Goal: Task Accomplishment & Management: Use online tool/utility

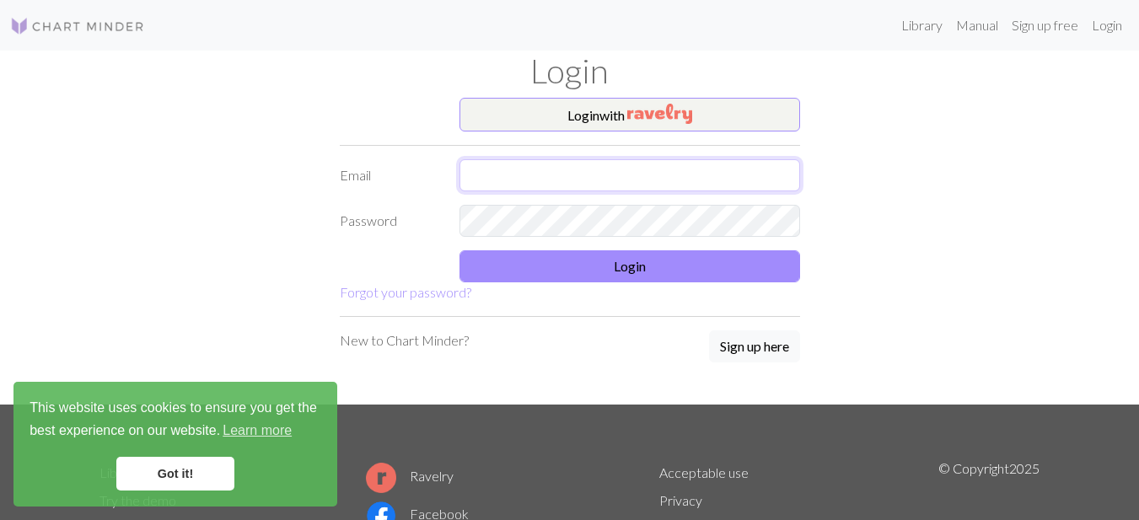
click at [658, 176] on input "text" at bounding box center [630, 175] width 341 height 32
type input "[EMAIL_ADDRESS][DOMAIN_NAME]"
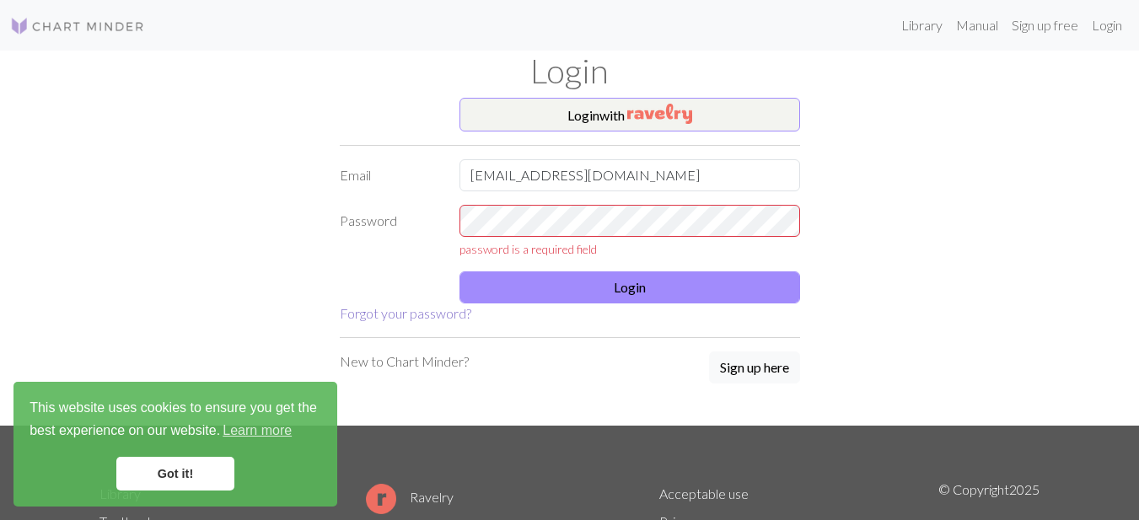
click at [455, 298] on form "Login with Email [EMAIL_ADDRESS][DOMAIN_NAME] Password password is a required f…" at bounding box center [570, 211] width 460 height 226
click at [445, 316] on link "Forgot your password?" at bounding box center [406, 313] width 132 height 16
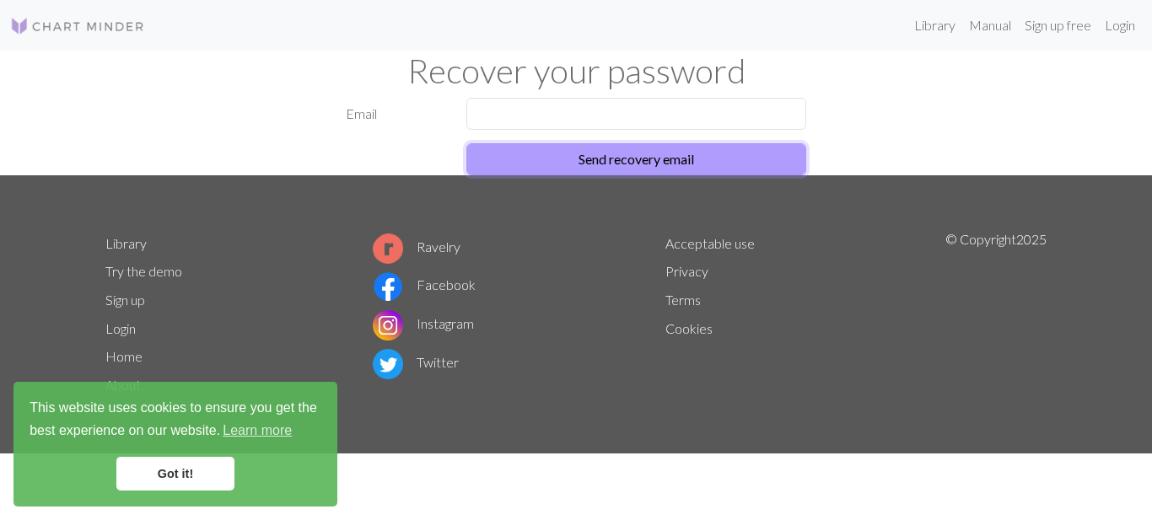
click at [530, 162] on button "Send recovery email" at bounding box center [636, 159] width 341 height 32
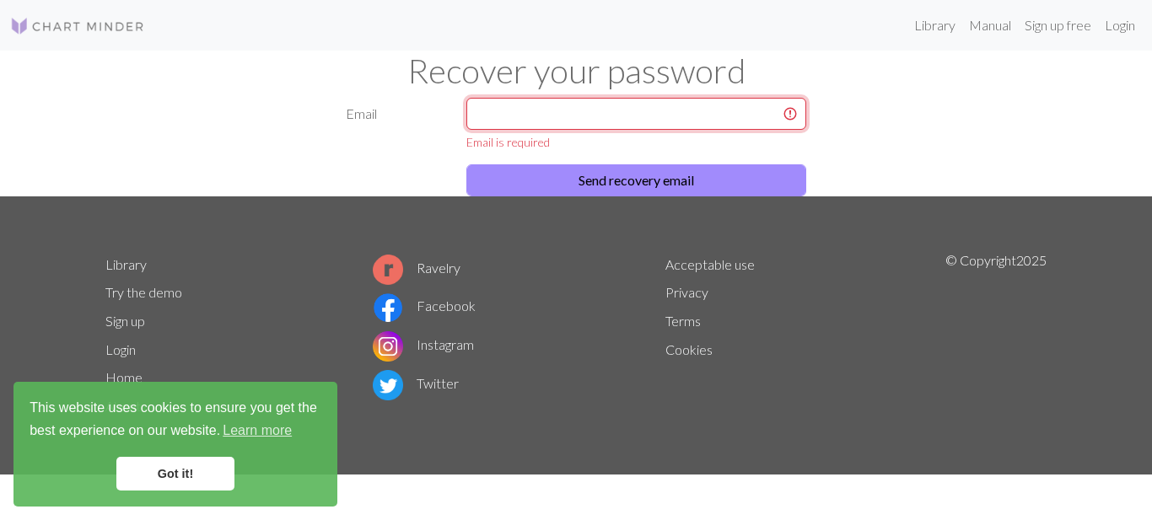
click at [535, 113] on input "text" at bounding box center [636, 114] width 341 height 32
type input "[EMAIL_ADDRESS][DOMAIN_NAME]"
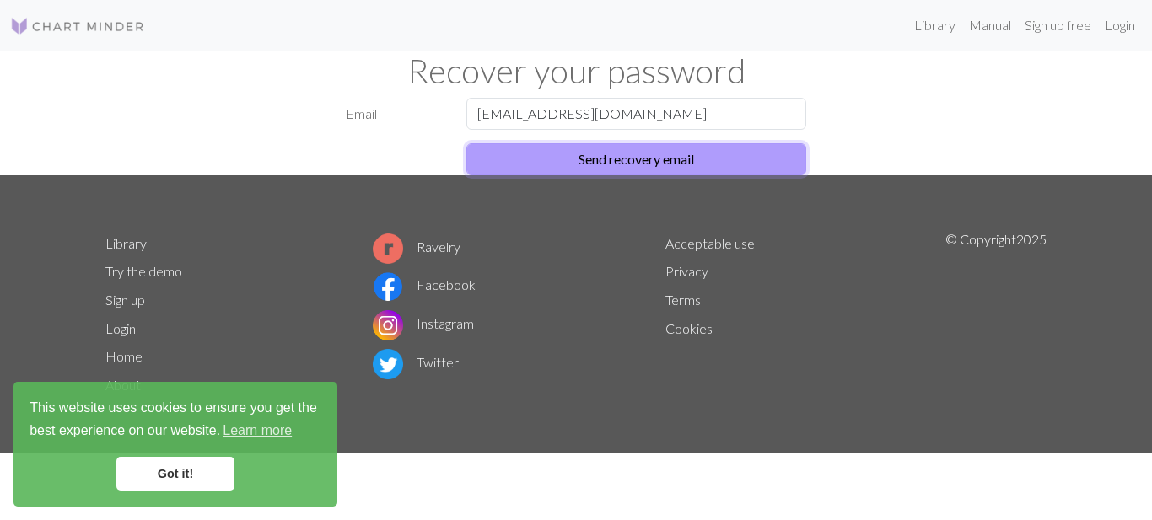
click at [569, 162] on button "Send recovery email" at bounding box center [636, 159] width 341 height 32
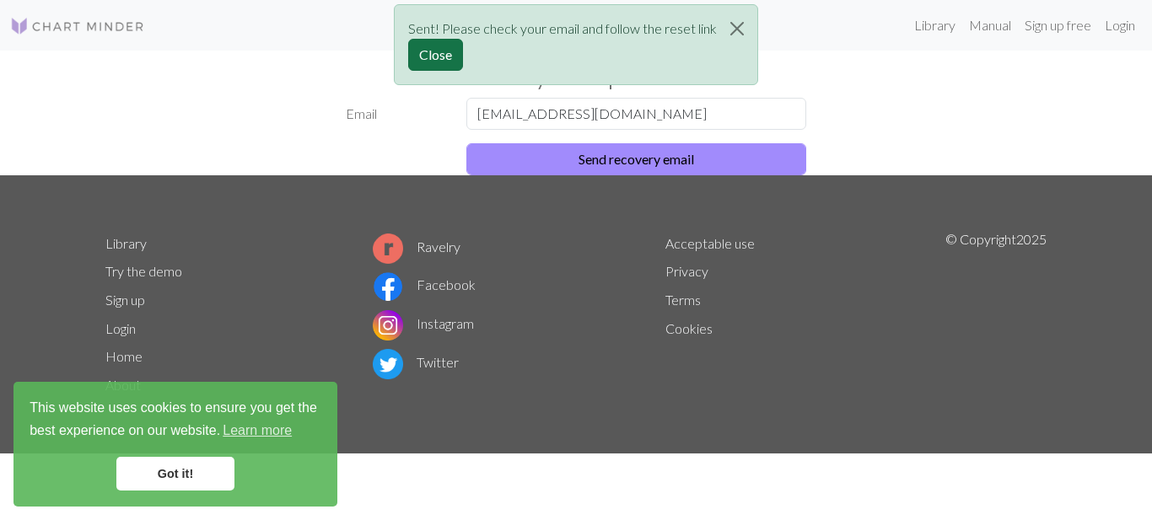
click at [450, 54] on button "Close" at bounding box center [435, 55] width 55 height 32
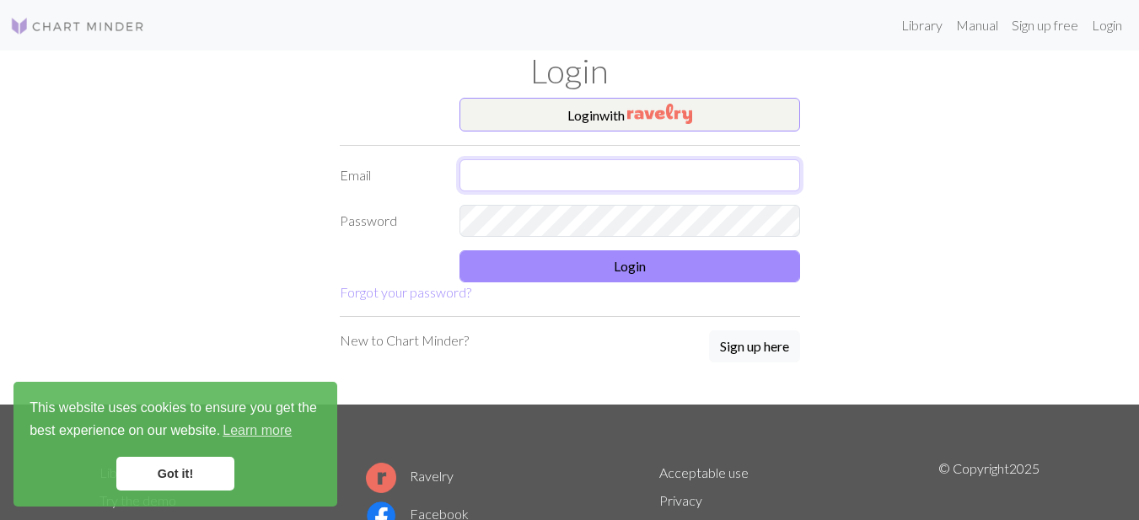
click at [549, 175] on input "text" at bounding box center [630, 175] width 341 height 32
type input "[EMAIL_ADDRESS][DOMAIN_NAME]"
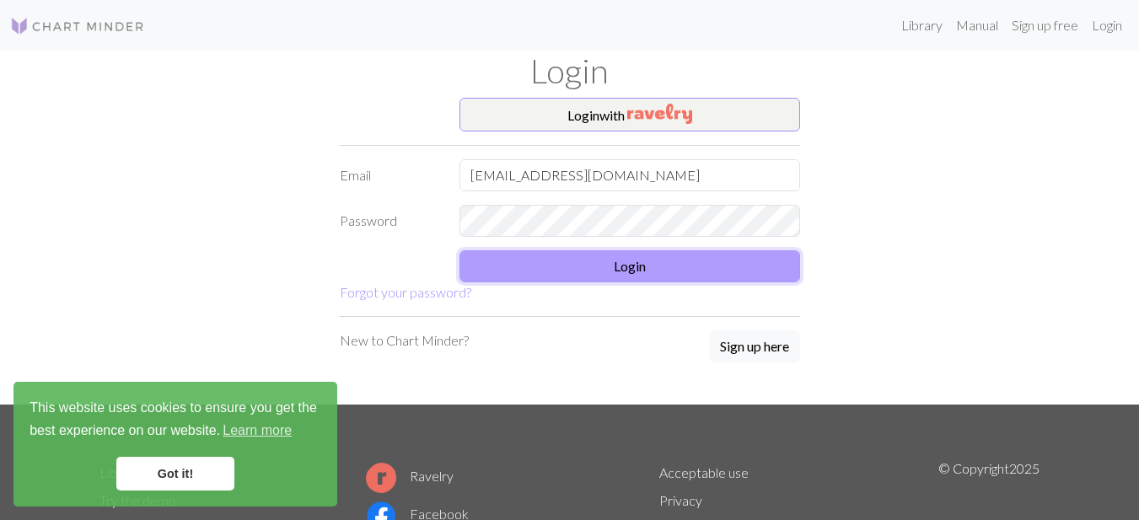
click at [571, 275] on button "Login" at bounding box center [630, 266] width 341 height 32
click at [676, 118] on img "button" at bounding box center [659, 114] width 65 height 20
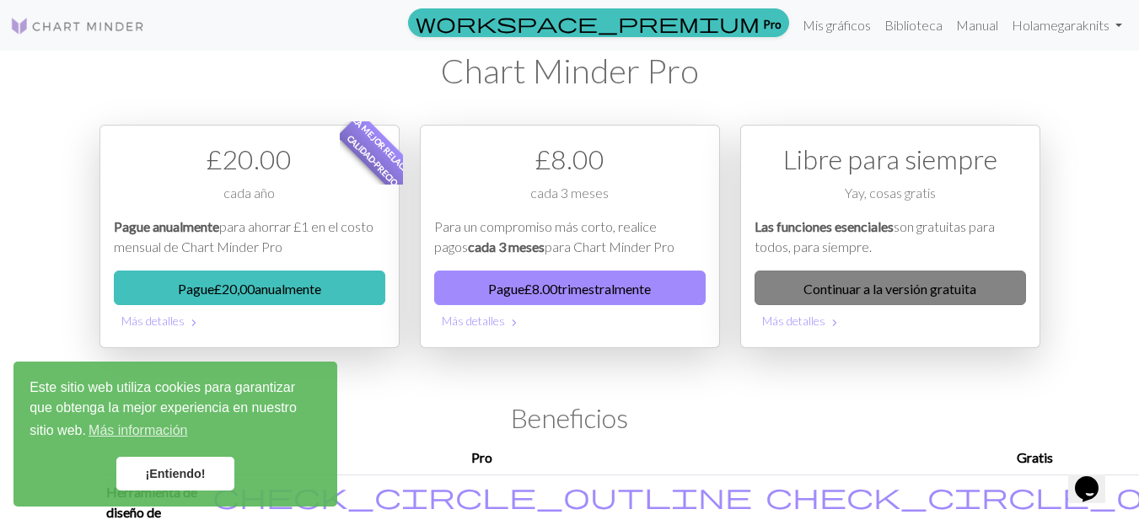
click at [982, 278] on link "Continuar a la versión gratuita" at bounding box center [891, 288] width 272 height 35
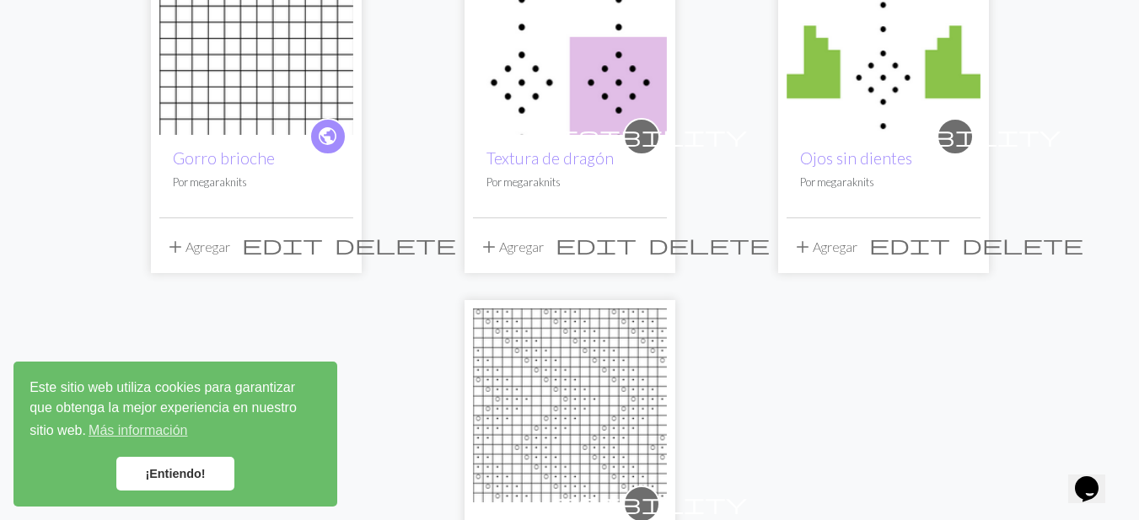
scroll to position [253, 0]
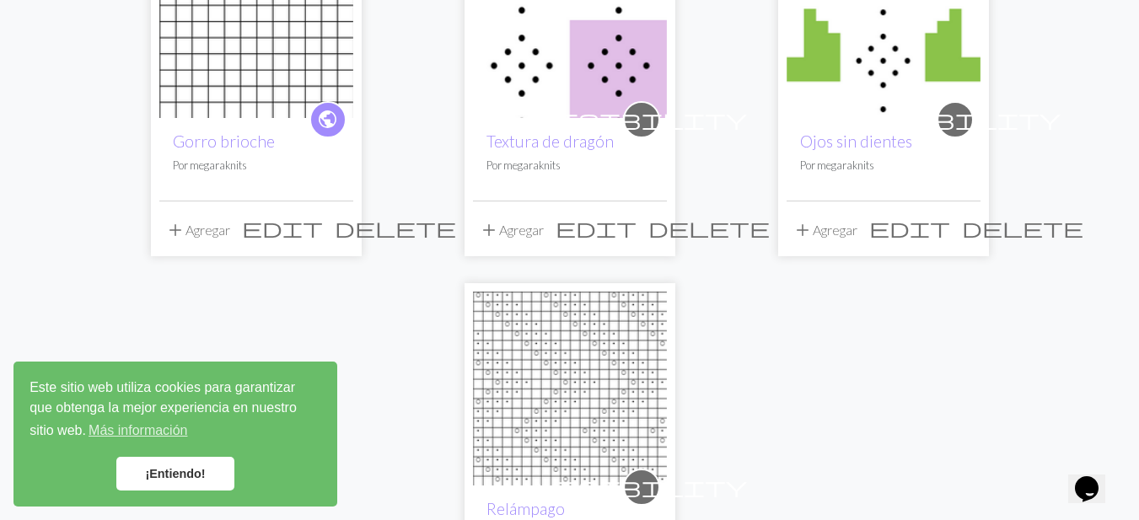
click at [282, 53] on img at bounding box center [256, 21] width 194 height 194
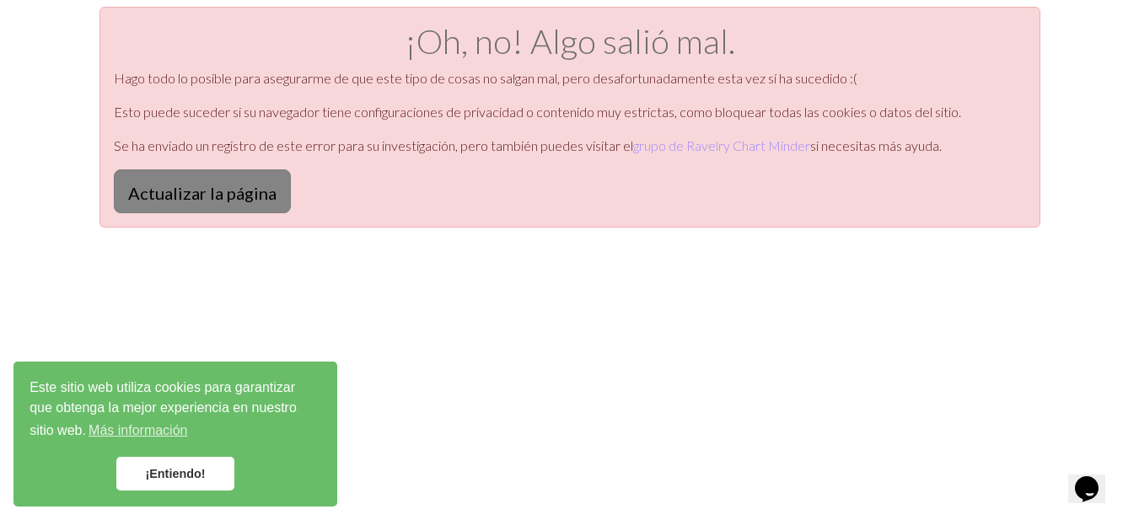
click at [236, 188] on font "Actualizar la página" at bounding box center [202, 193] width 148 height 20
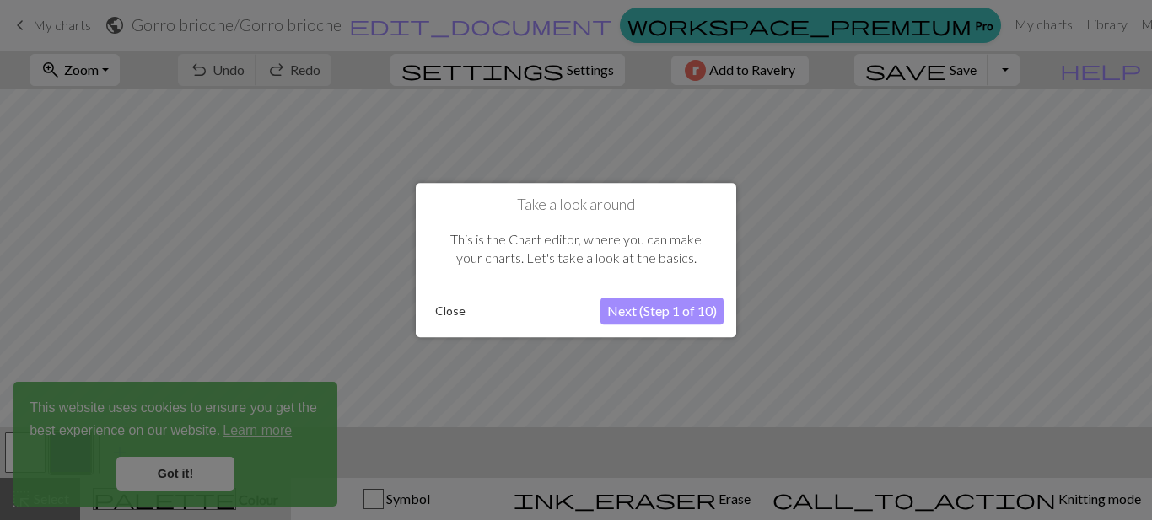
click at [692, 316] on button "Next (Step 1 of 10)" at bounding box center [661, 311] width 123 height 27
